Goal: Information Seeking & Learning: Check status

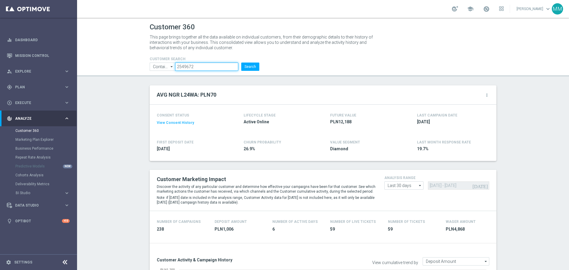
click at [205, 66] on input "2549672" at bounding box center [206, 67] width 63 height 8
click at [206, 66] on input "2549672" at bounding box center [206, 67] width 63 height 8
paste input "867839"
type input "867839"
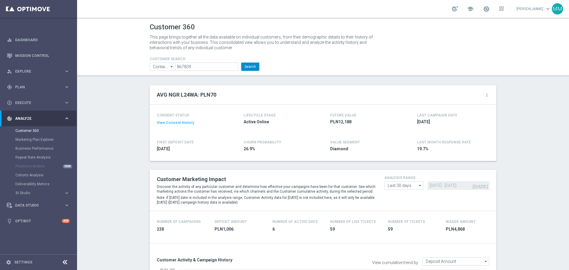
click at [238, 65] on li "867839" at bounding box center [207, 67] width 65 height 8
click at [248, 67] on button "Search" at bounding box center [250, 67] width 18 height 8
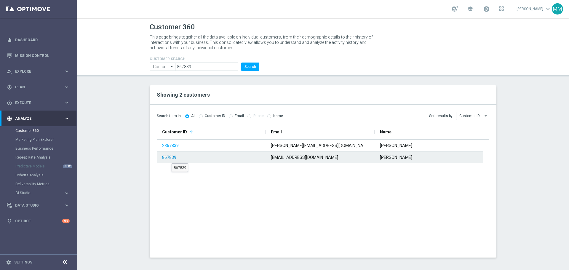
click at [172, 158] on link "867839" at bounding box center [169, 157] width 14 height 5
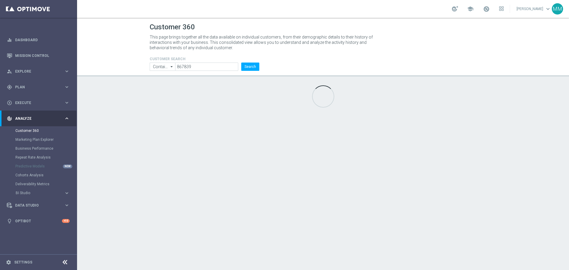
type input "Last 30 days"
type input "Deposit Amount"
type input "Last 30 days"
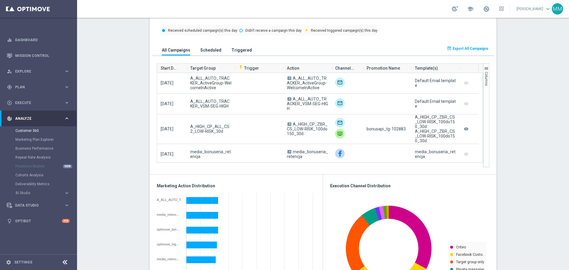
scroll to position [383, 0]
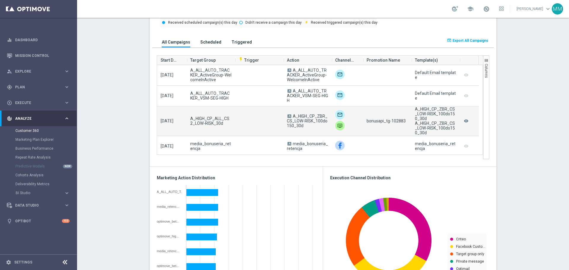
click at [397, 121] on span "bonusapi_tg-102883" at bounding box center [386, 121] width 39 height 5
copy span "102883"
